Goal: Transaction & Acquisition: Purchase product/service

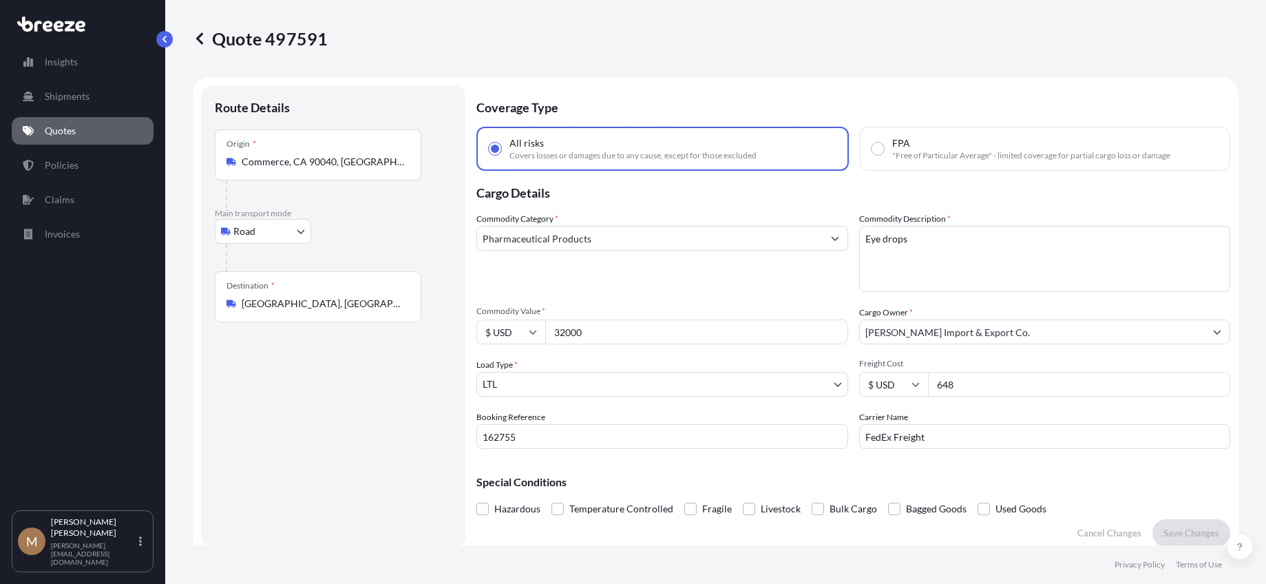
select select "Road"
select select "1"
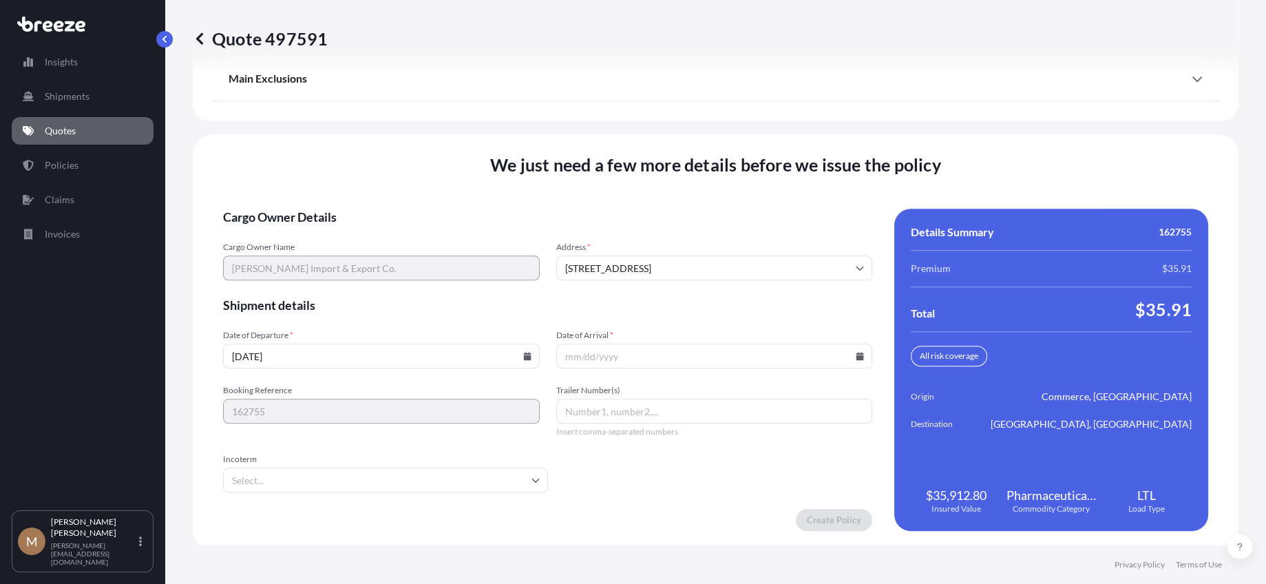
scroll to position [1820, 0]
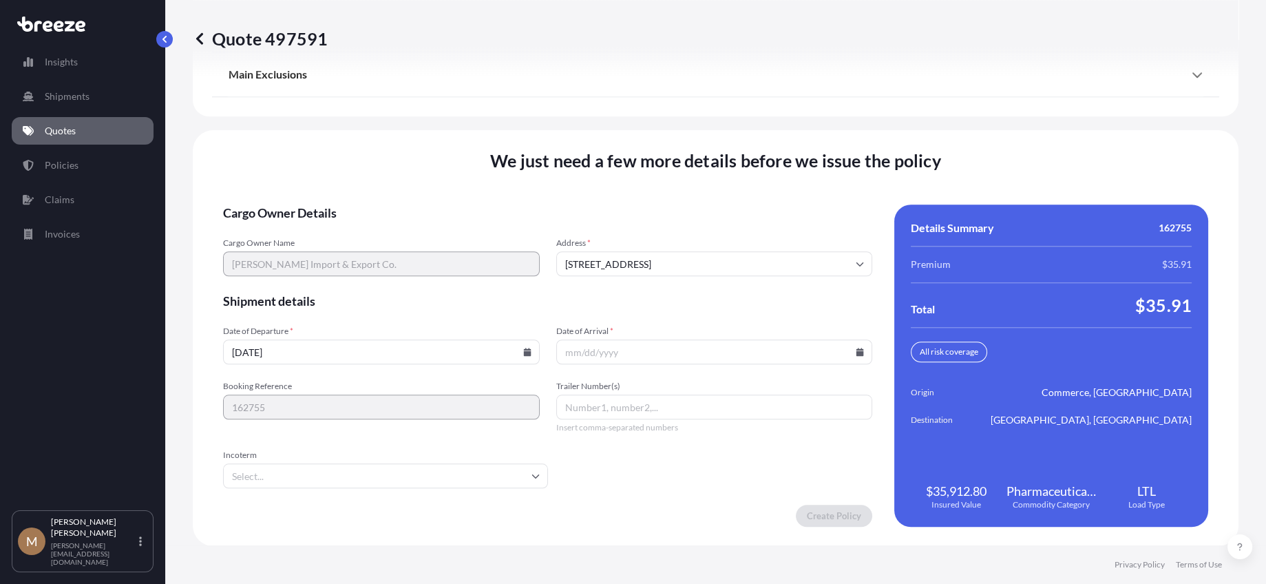
click at [856, 350] on icon at bounding box center [860, 352] width 8 height 8
click at [808, 114] on button at bounding box center [803, 119] width 22 height 22
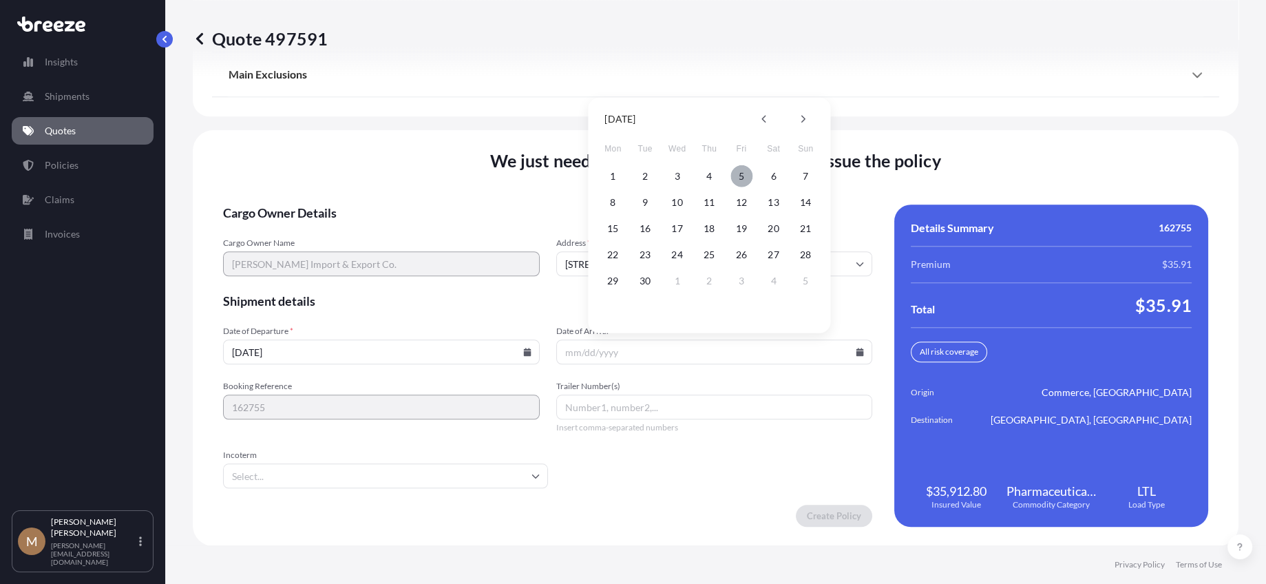
click at [744, 173] on button "5" at bounding box center [741, 176] width 22 height 22
type input "[DATE]"
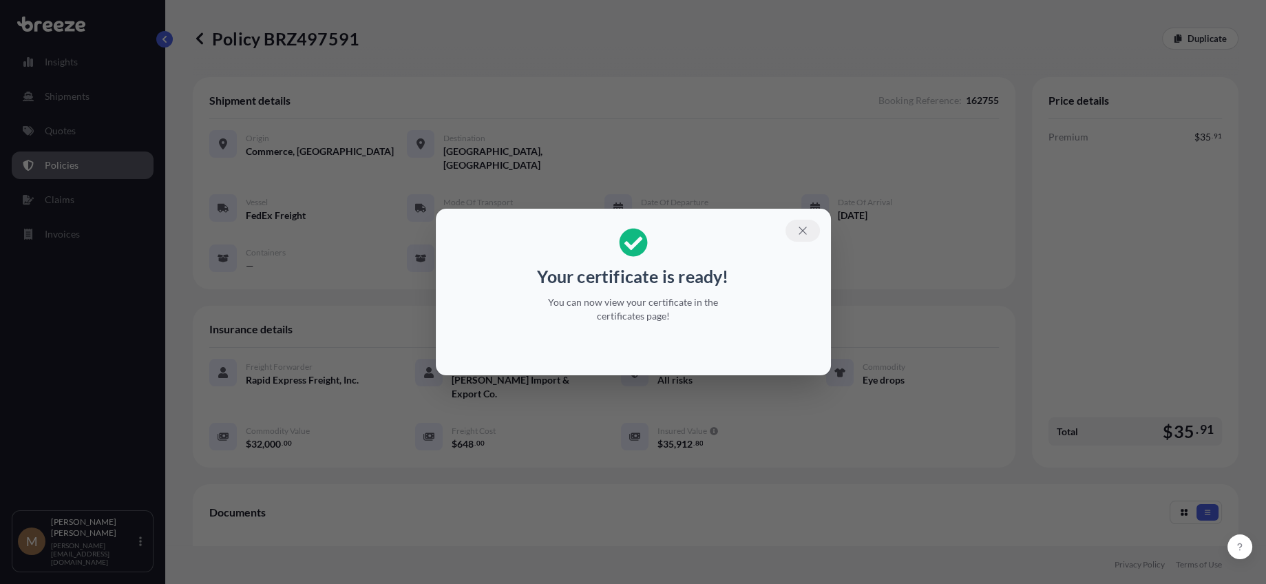
click at [806, 233] on icon "button" at bounding box center [803, 230] width 12 height 12
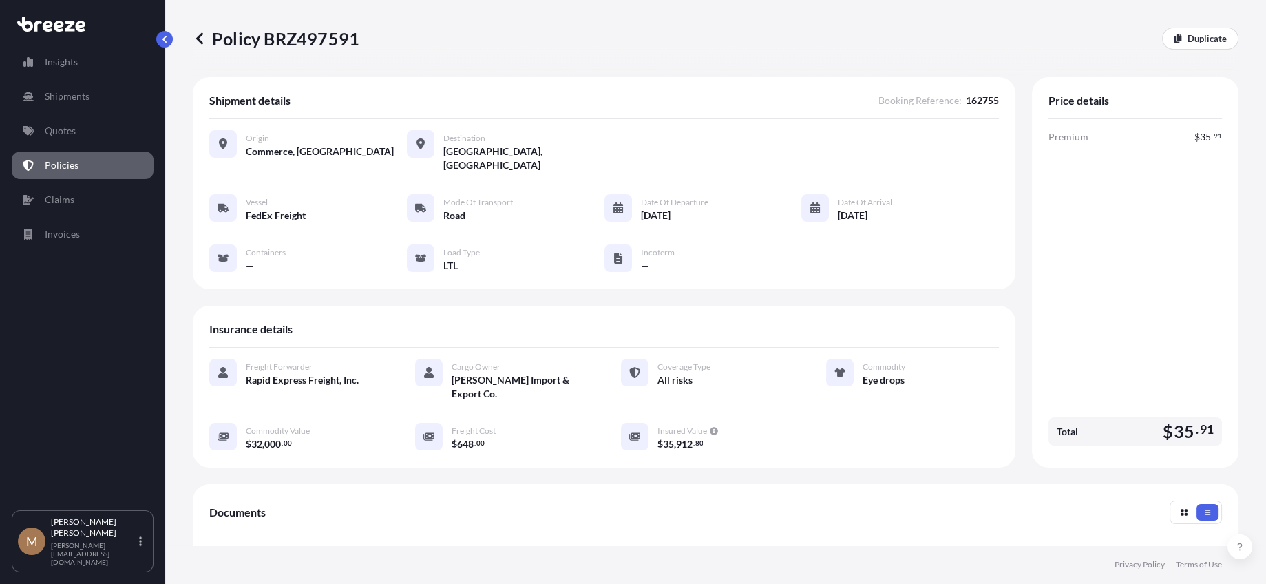
click at [254, 44] on p "Policy BRZ497591" at bounding box center [276, 39] width 167 height 22
drag, startPoint x: 254, startPoint y: 44, endPoint x: 301, endPoint y: 43, distance: 46.8
click at [301, 43] on p "Policy BRZ497591" at bounding box center [276, 39] width 167 height 22
copy p "Policy BRZ497591"
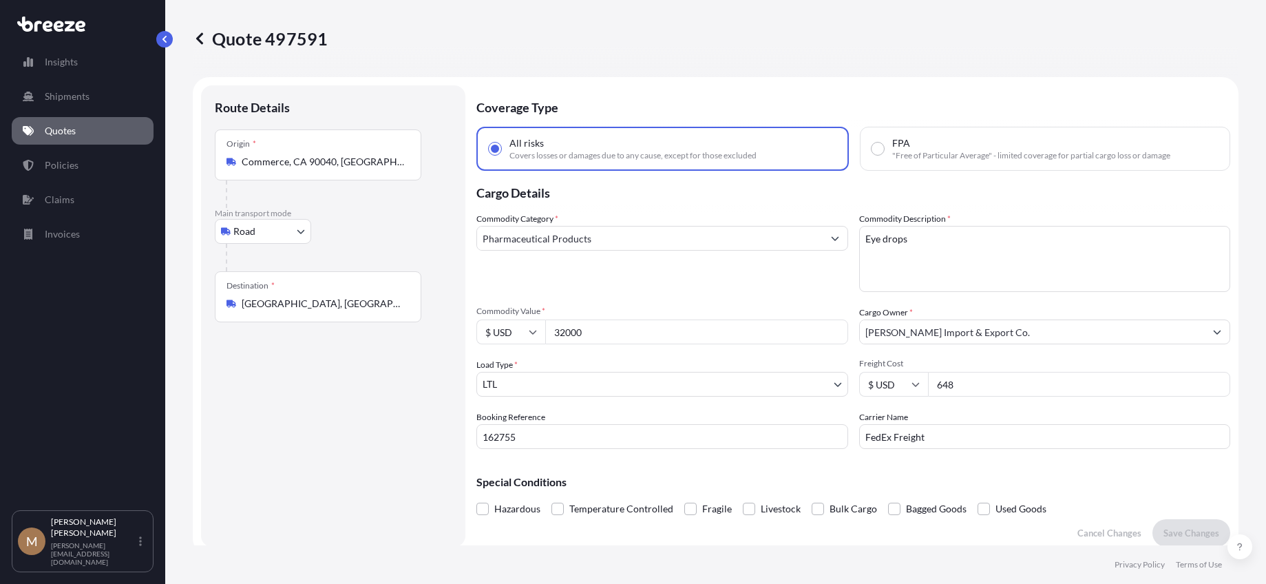
select select "Road"
select select "1"
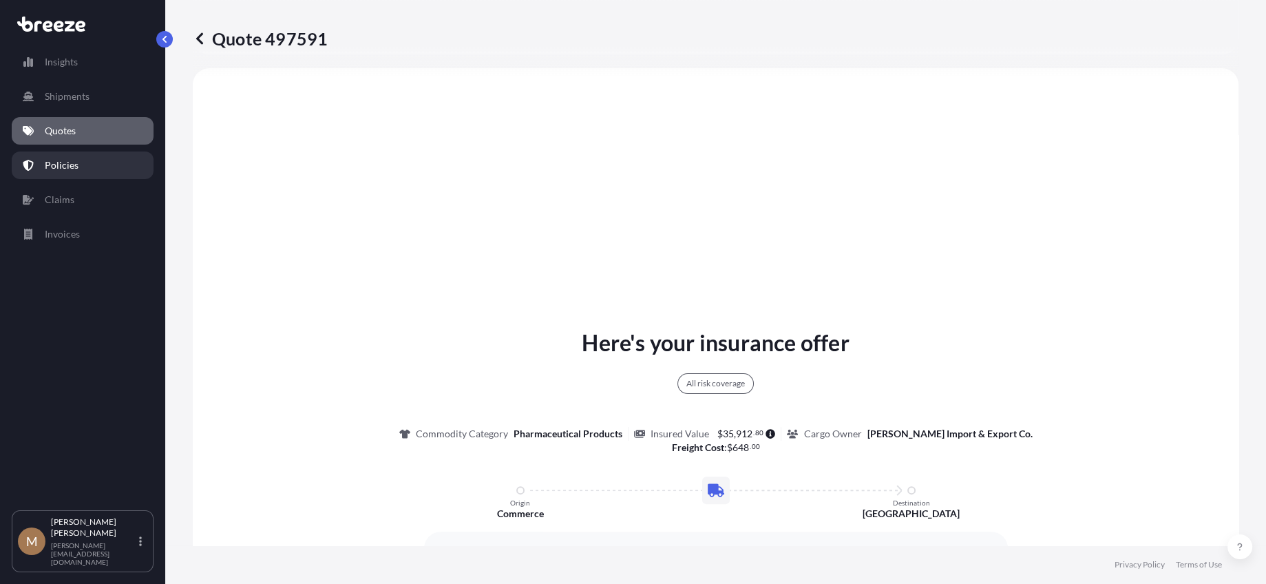
scroll to position [500, 0]
click at [63, 125] on p "Quotes" at bounding box center [60, 131] width 31 height 14
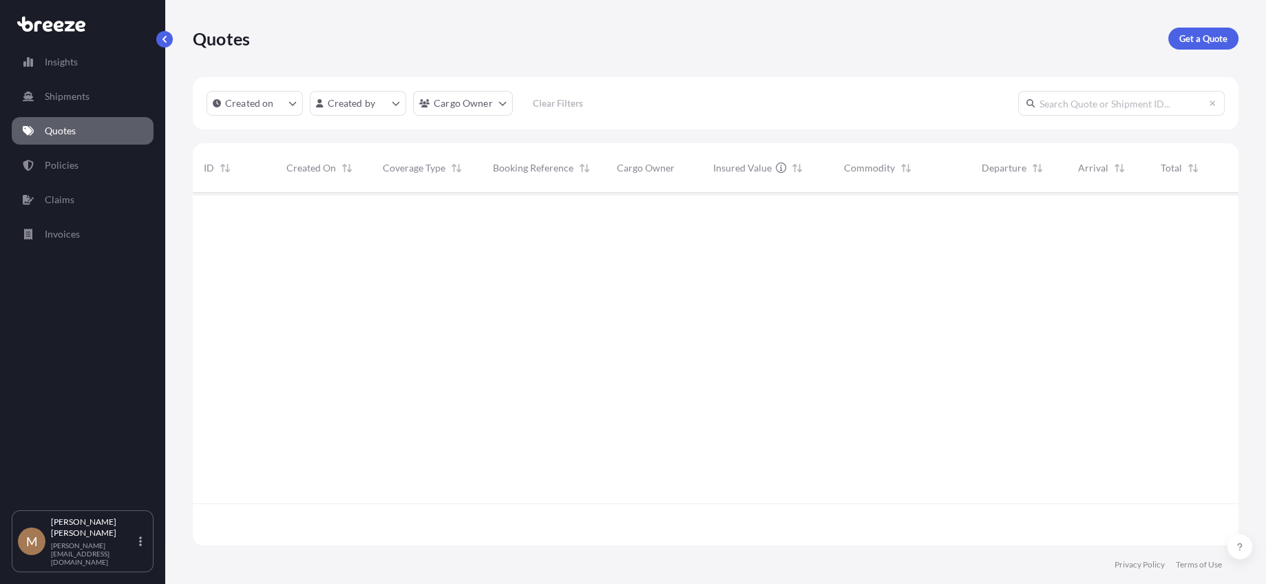
scroll to position [391, 1035]
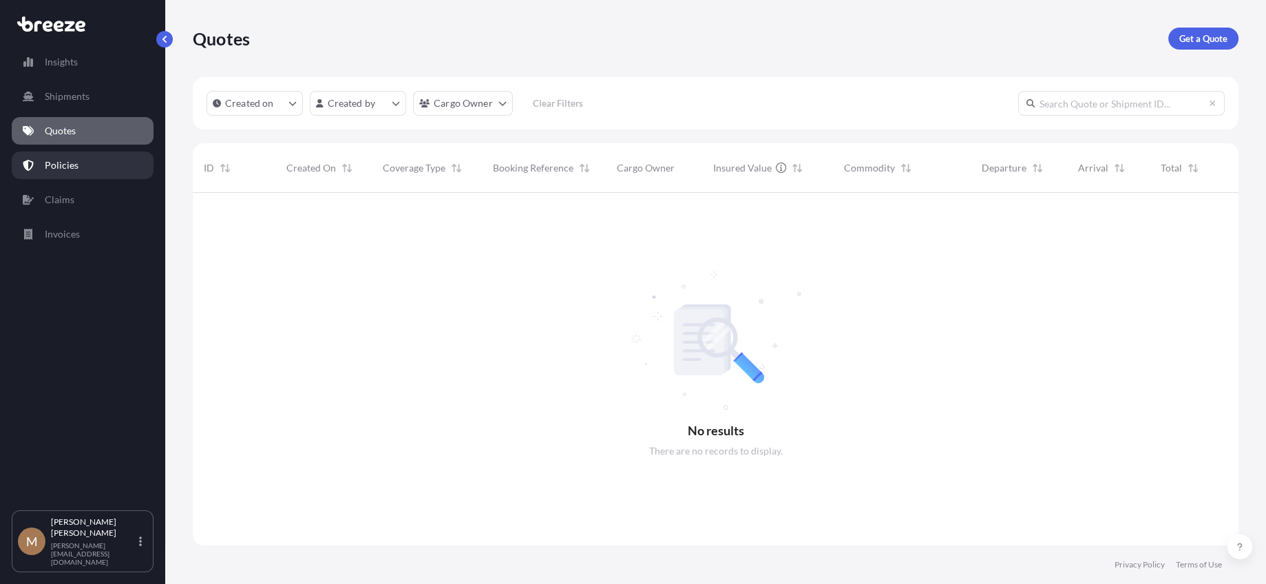
click at [75, 167] on p "Policies" at bounding box center [62, 165] width 34 height 14
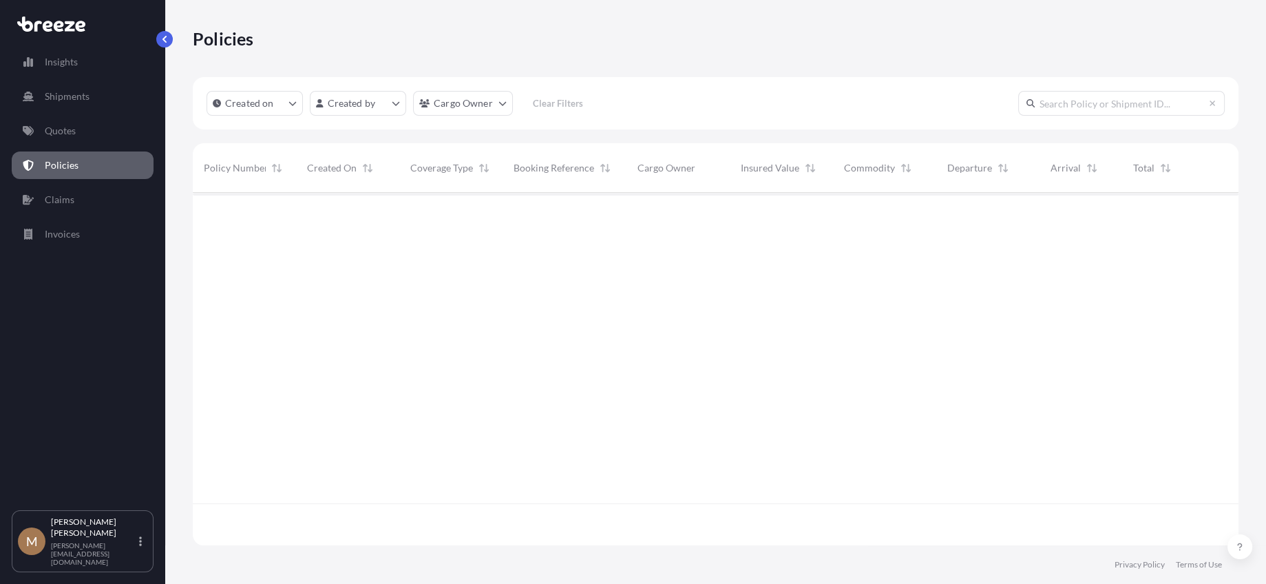
scroll to position [350, 1035]
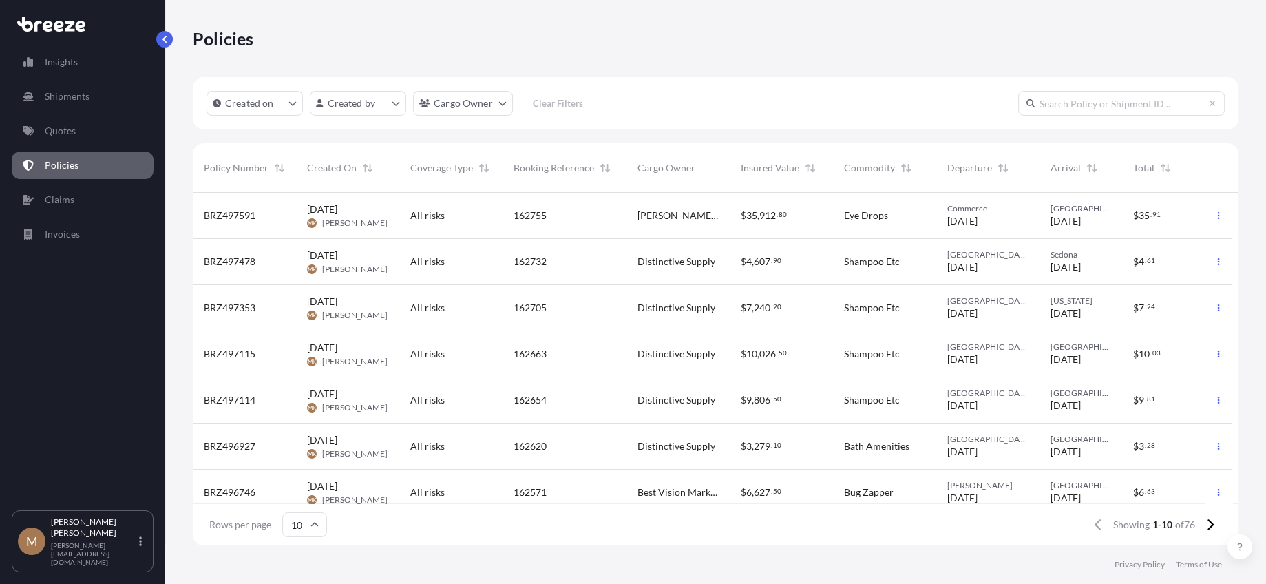
click at [800, 255] on div "$ 4 , 607 . 90" at bounding box center [781, 262] width 81 height 14
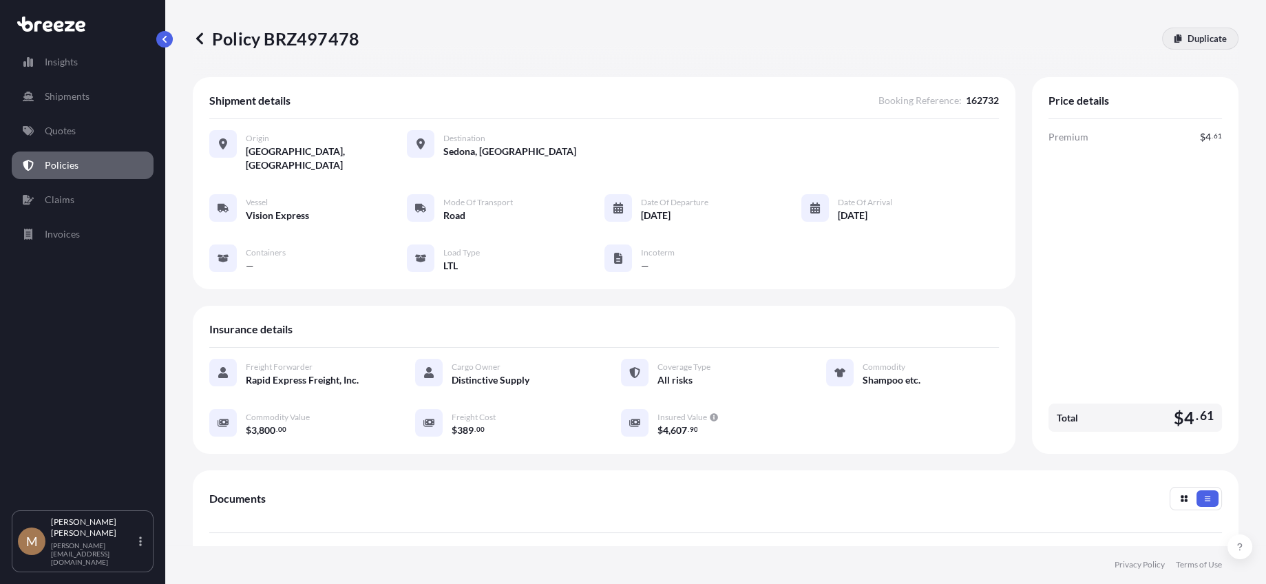
click at [1204, 32] on p "Duplicate" at bounding box center [1207, 39] width 39 height 14
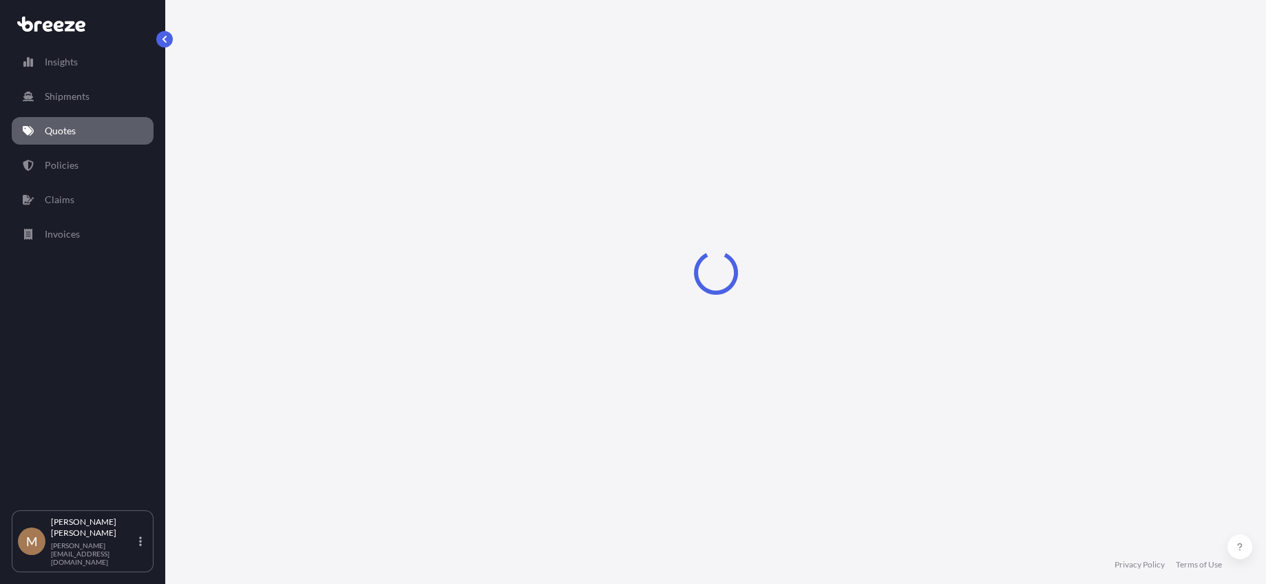
select select "Road"
select select "1"
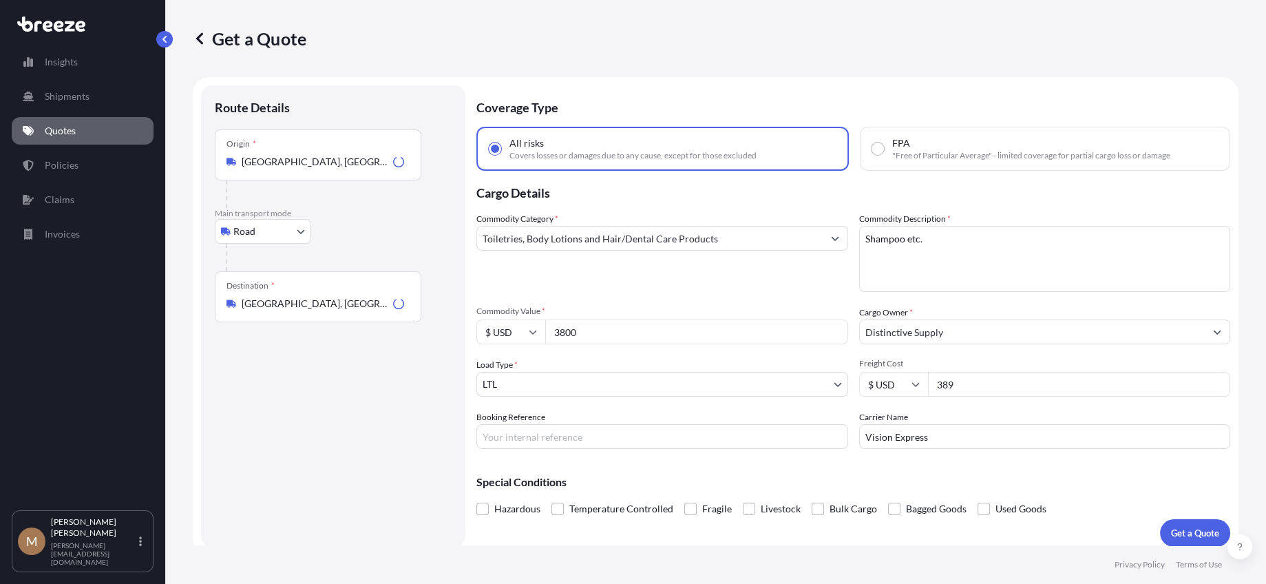
scroll to position [10, 0]
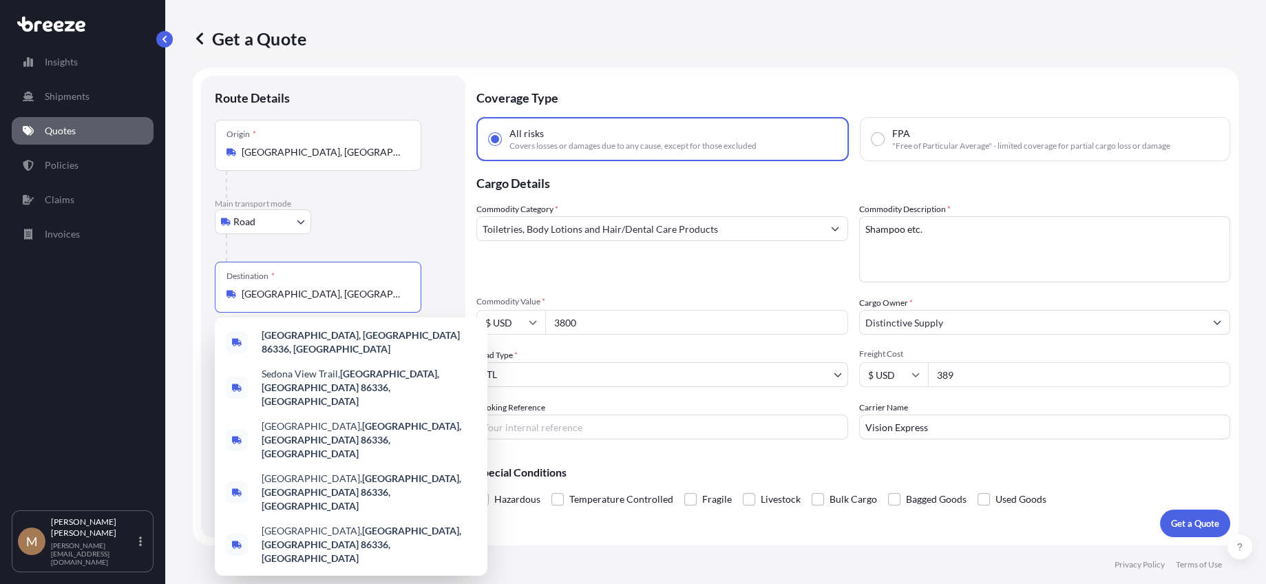
drag, startPoint x: 390, startPoint y: 298, endPoint x: 96, endPoint y: 263, distance: 296.1
click at [119, 267] on div "Insights Shipments Quotes Policies Claims Invoices M [PERSON_NAME] [PERSON_NAME…" at bounding box center [633, 292] width 1266 height 584
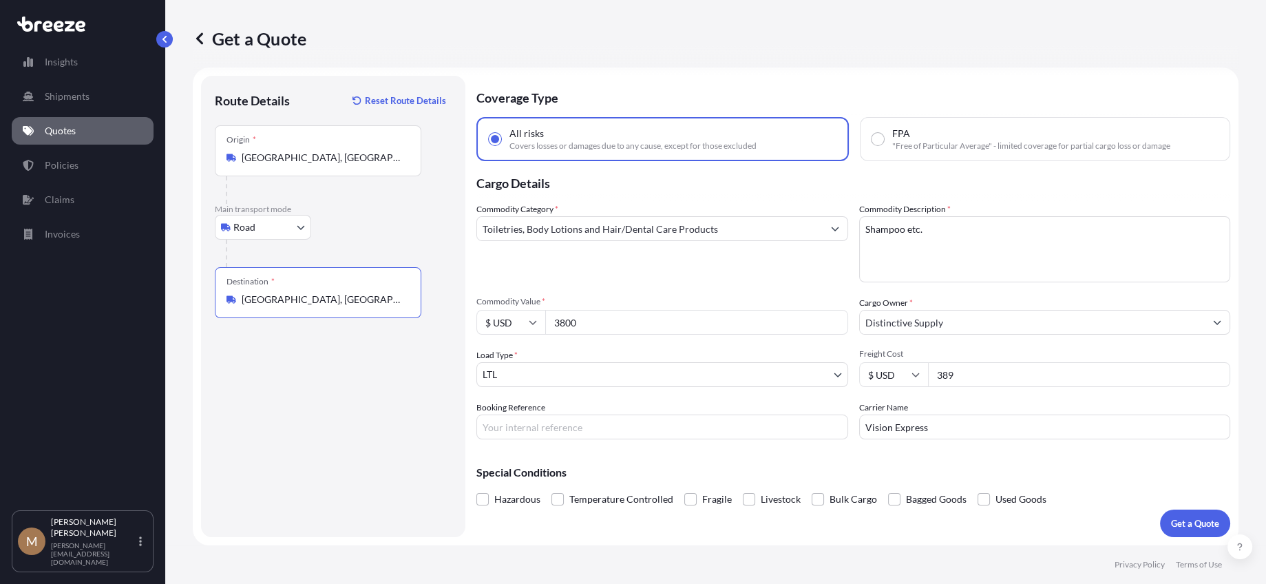
type input "[GEOGRAPHIC_DATA], [GEOGRAPHIC_DATA] 13478, [GEOGRAPHIC_DATA]"
type input "14000"
type input "449"
type input "162749"
type input "[PERSON_NAME]"
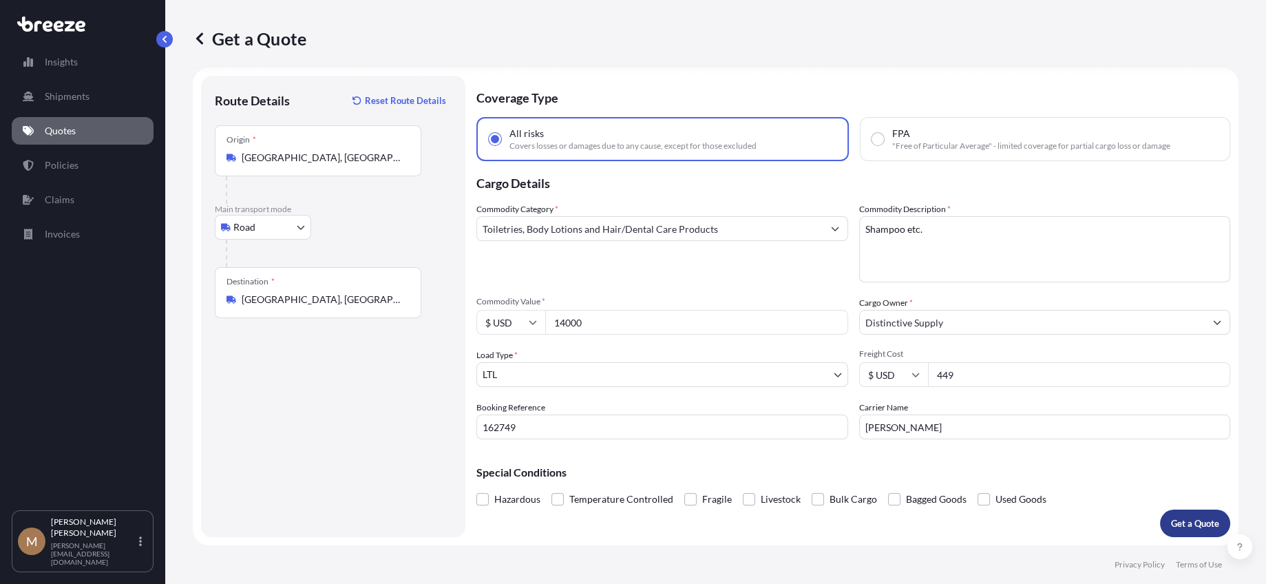
click at [1179, 523] on p "Get a Quote" at bounding box center [1195, 523] width 48 height 14
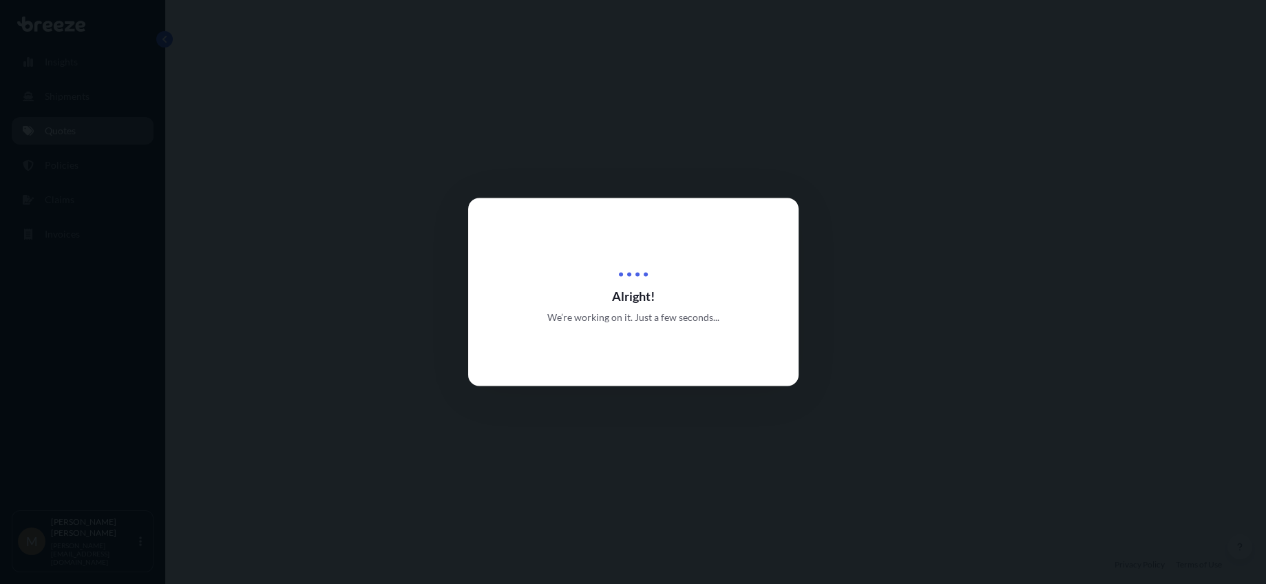
select select "Road"
select select "1"
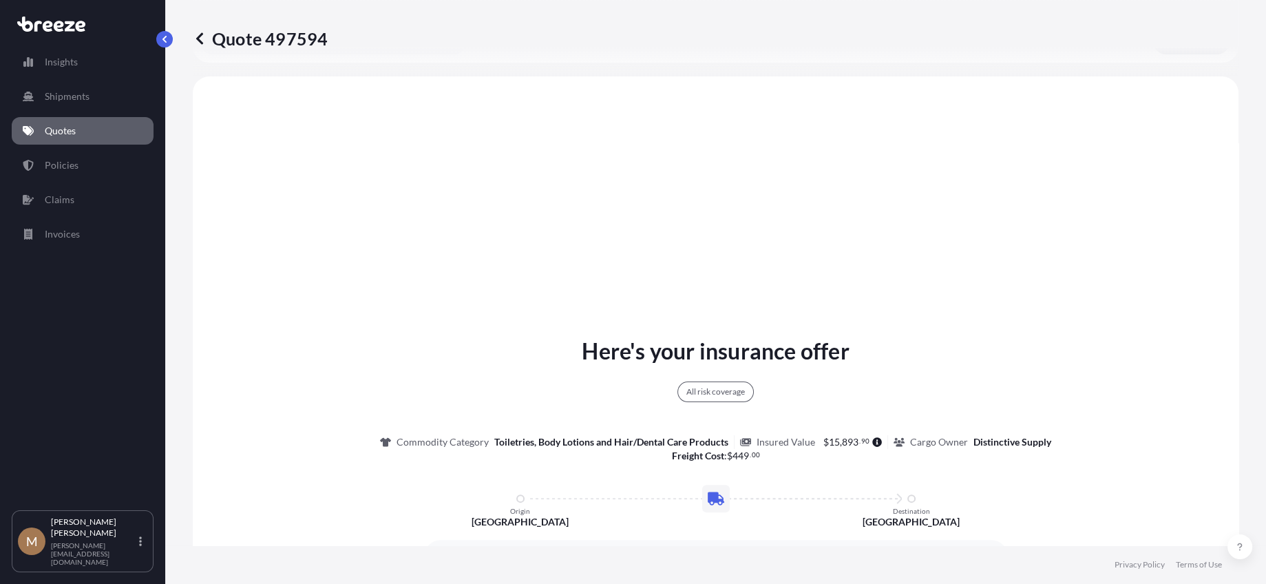
scroll to position [500, 0]
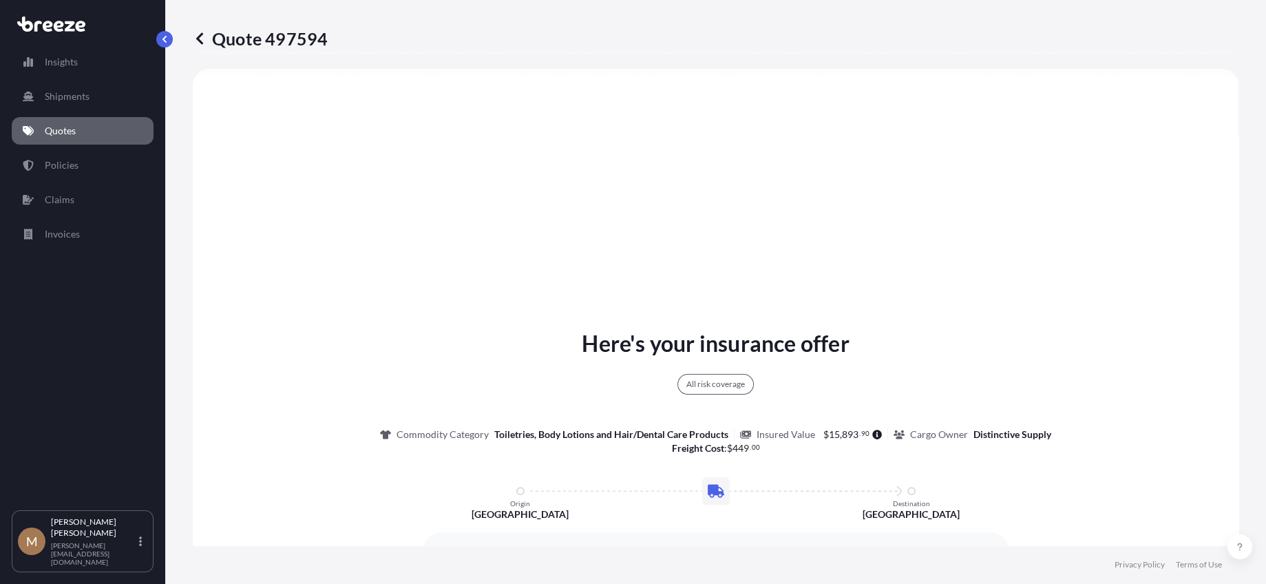
click at [246, 39] on p "Quote 497594" at bounding box center [260, 39] width 135 height 22
drag, startPoint x: 246, startPoint y: 38, endPoint x: 302, endPoint y: 38, distance: 55.8
click at [302, 38] on p "Quote 497594" at bounding box center [260, 39] width 135 height 22
copy p "Quote 497594"
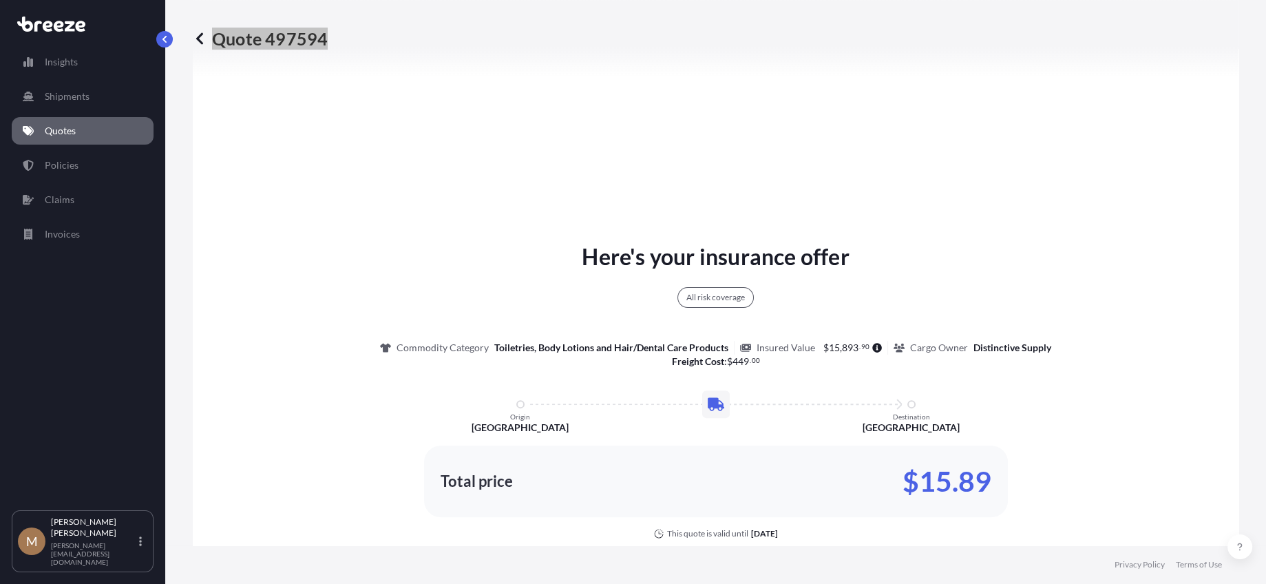
scroll to position [706, 0]
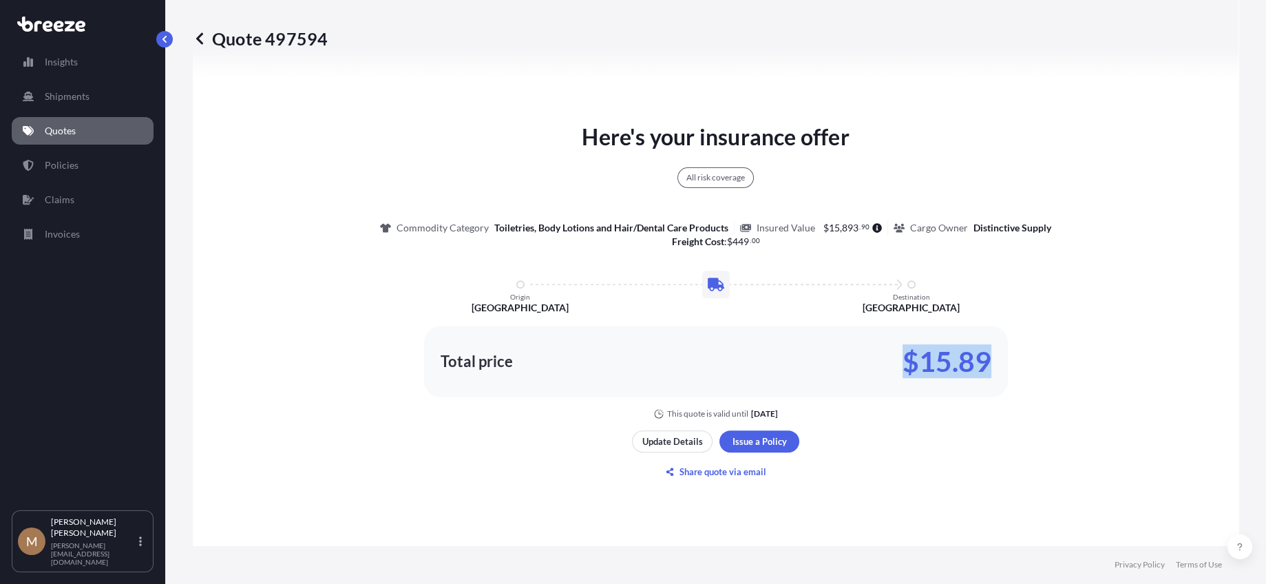
drag, startPoint x: 899, startPoint y: 364, endPoint x: 1044, endPoint y: 361, distance: 144.6
click at [1002, 363] on div "Here's your insurance offer All risk coverage Commodity Category Toiletries, Bo…" at bounding box center [715, 269] width 1007 height 299
copy p "$15.89"
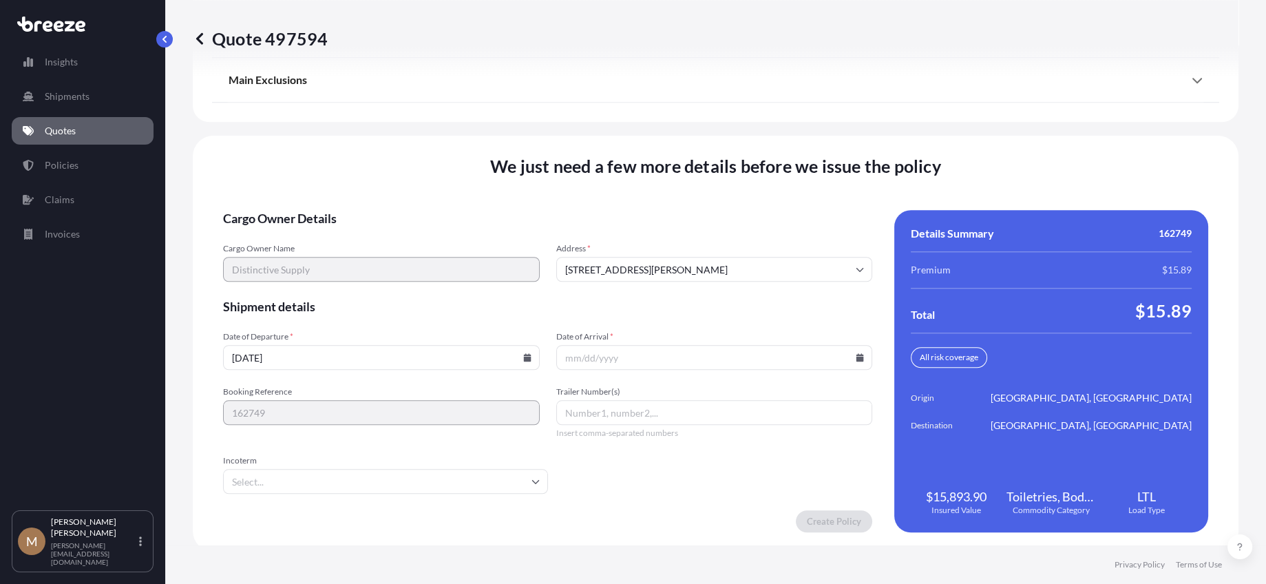
scroll to position [1820, 0]
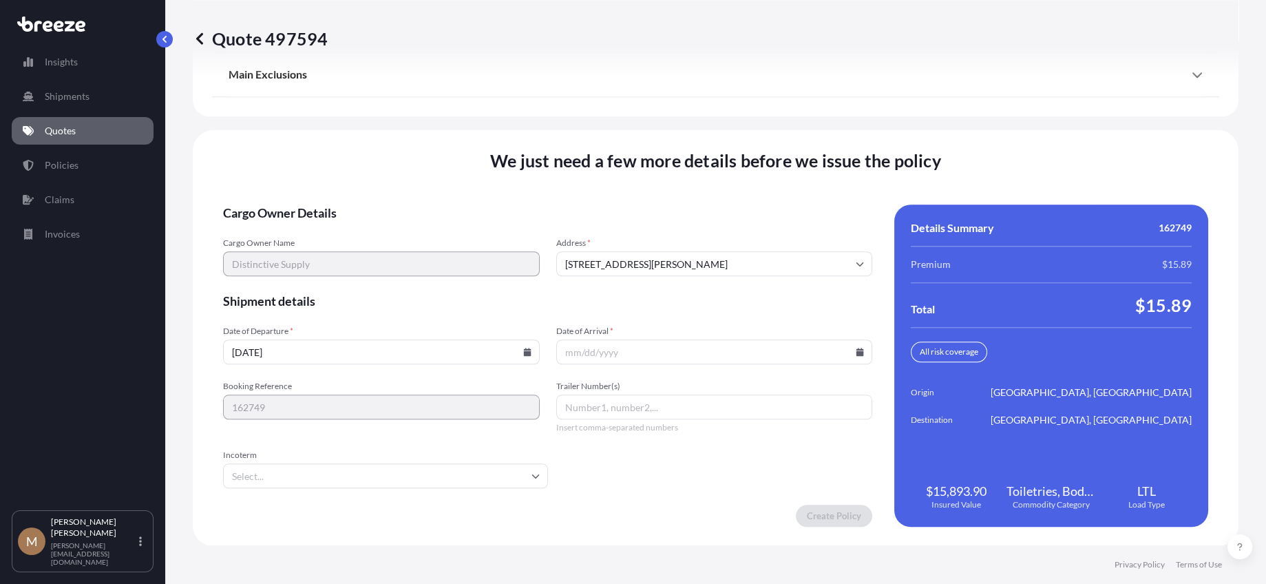
click at [525, 349] on icon at bounding box center [527, 352] width 8 height 8
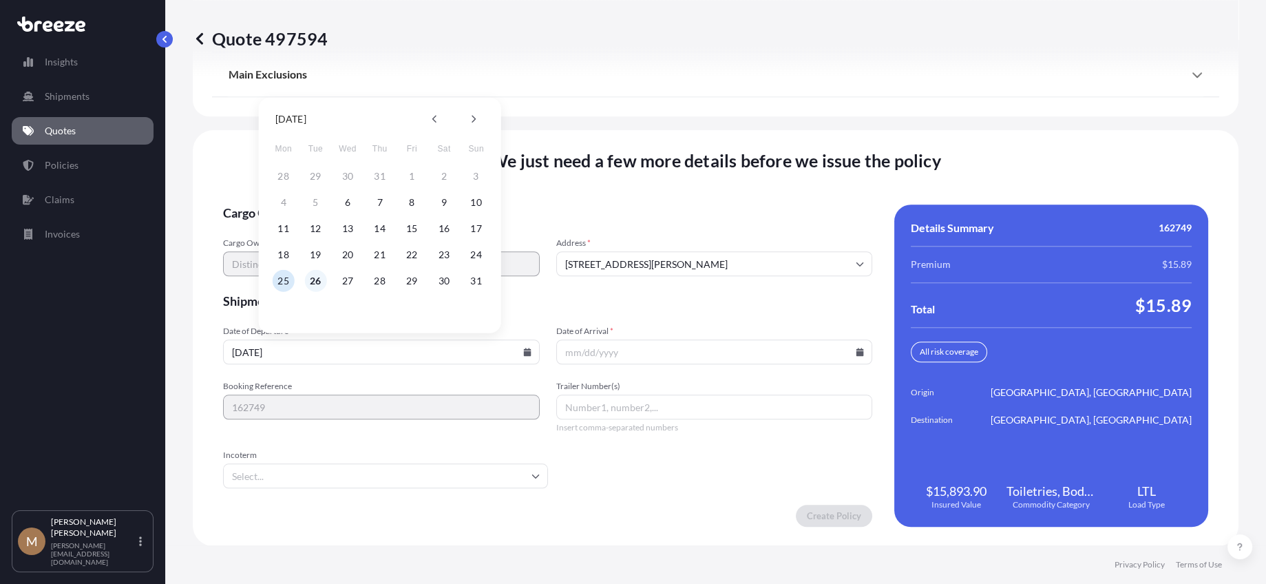
click at [318, 280] on button "26" at bounding box center [315, 281] width 22 height 22
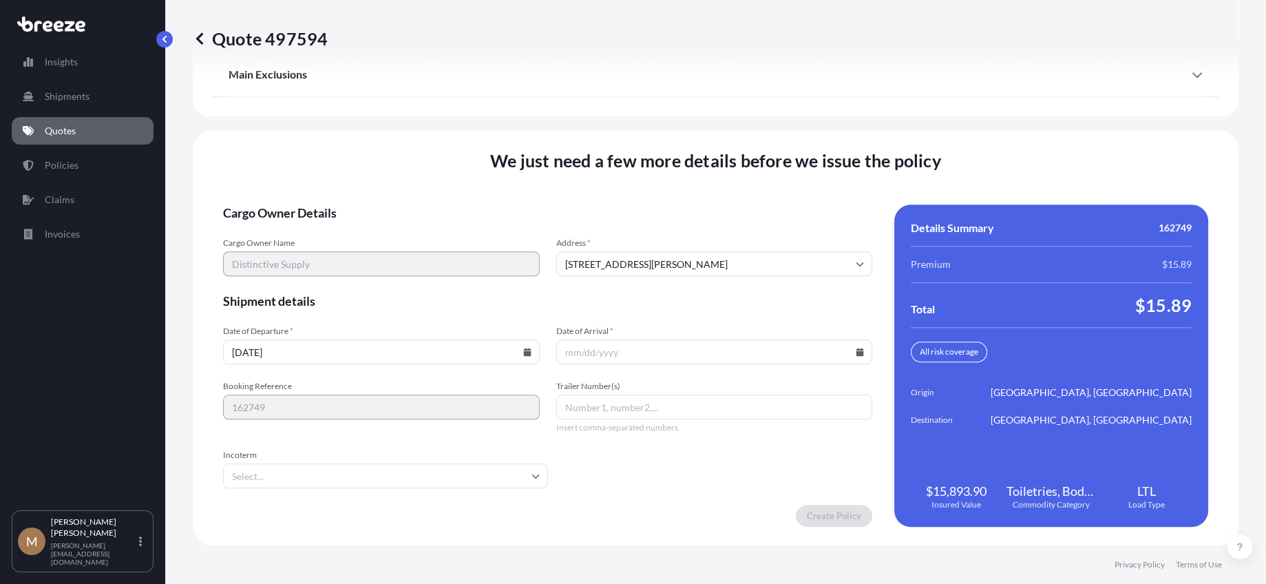
type input "[DATE]"
click at [856, 351] on icon at bounding box center [860, 352] width 8 height 8
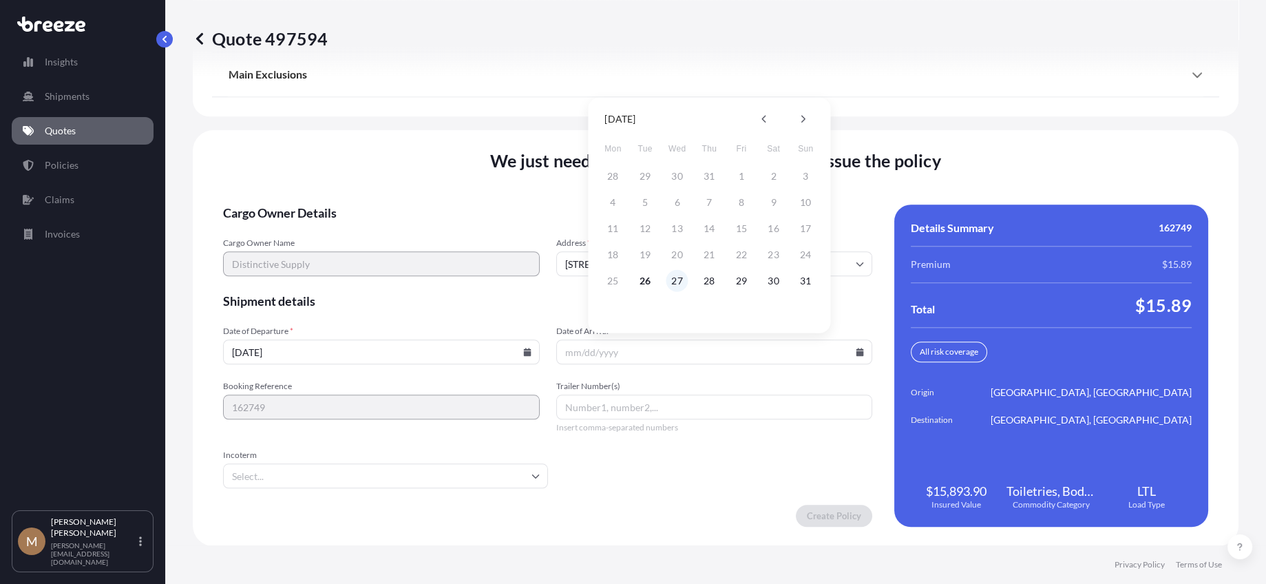
click at [679, 280] on button "27" at bounding box center [677, 281] width 22 height 22
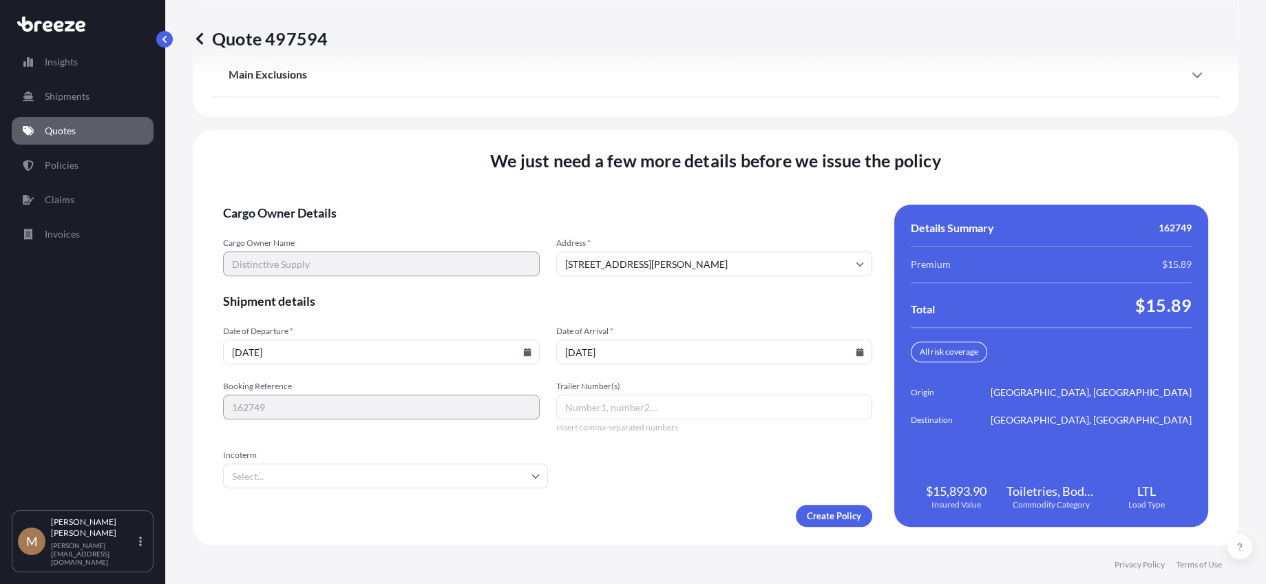
type input "[DATE]"
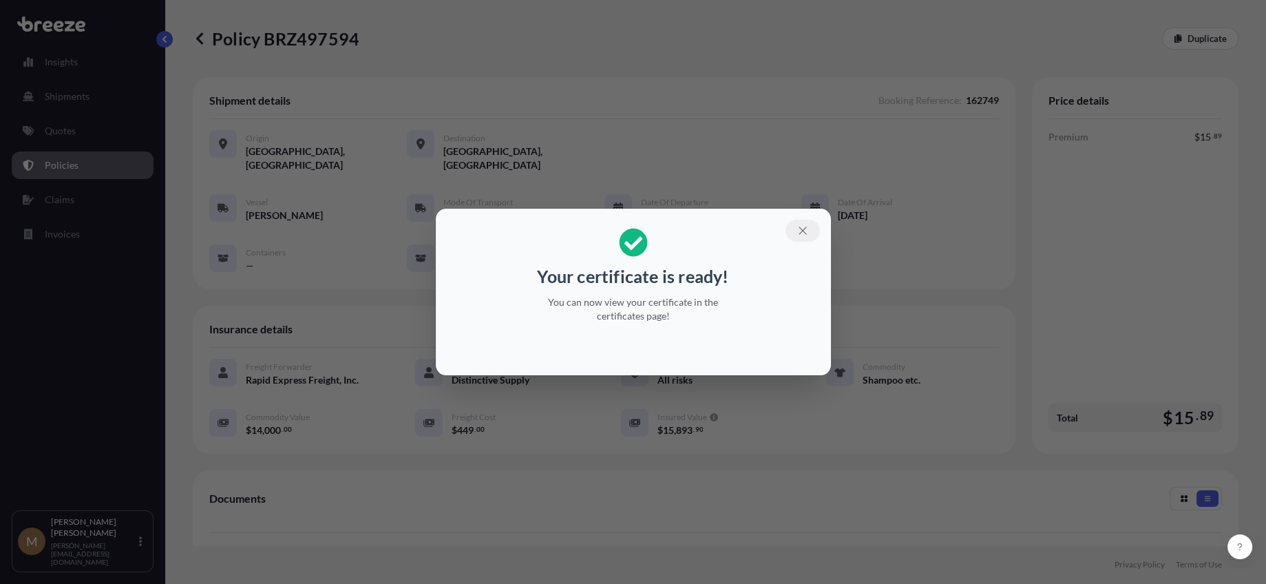
click at [803, 231] on icon "button" at bounding box center [803, 231] width 8 height 8
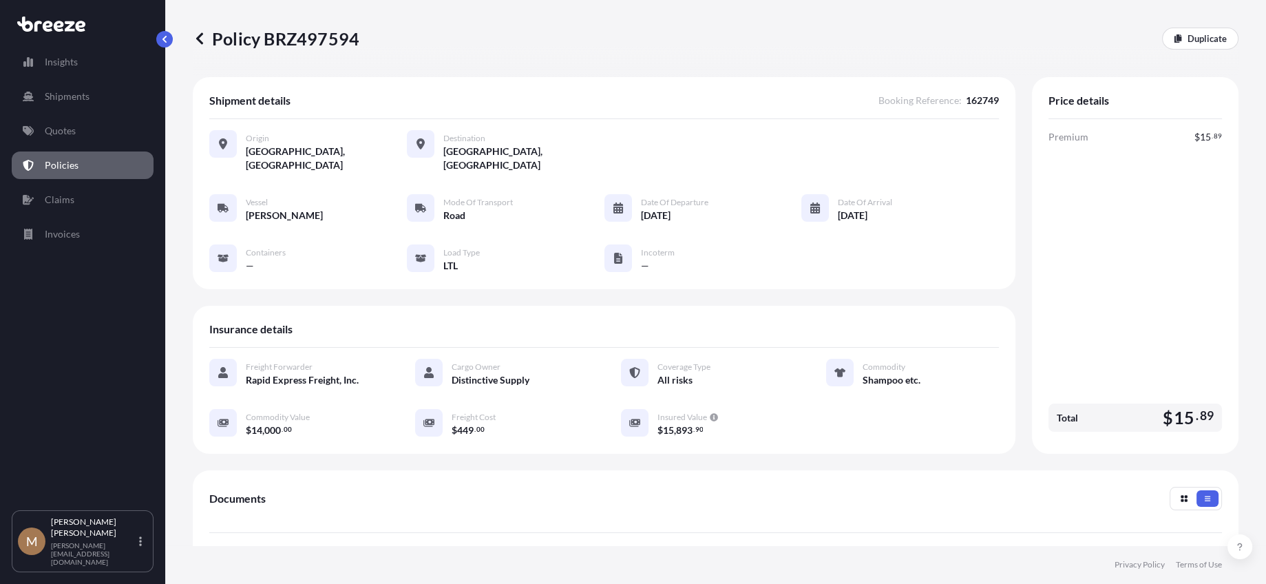
click at [242, 45] on p "Policy BRZ497594" at bounding box center [276, 39] width 167 height 22
drag, startPoint x: 242, startPoint y: 45, endPoint x: 272, endPoint y: 45, distance: 30.3
click at [272, 45] on p "Policy BRZ497594" at bounding box center [276, 39] width 167 height 22
copy p "Policy BRZ497594"
